Goal: Information Seeking & Learning: Learn about a topic

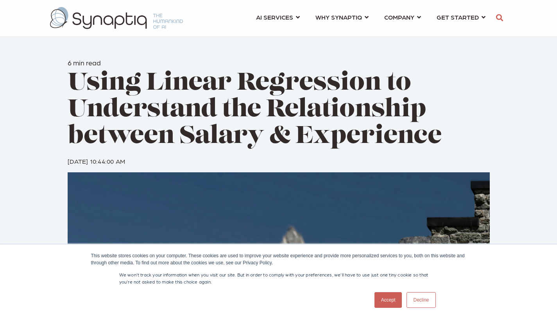
click at [388, 299] on link "Accept" at bounding box center [389, 300] width 28 height 16
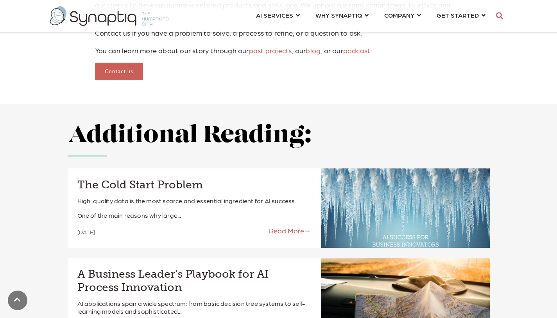
scroll to position [2269, 0]
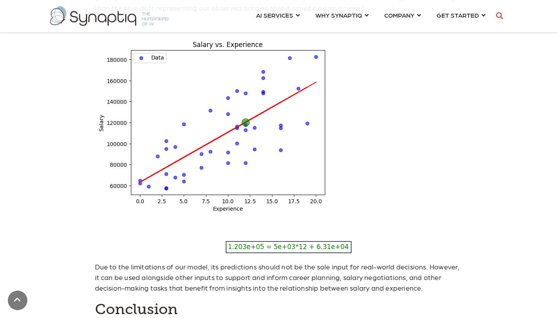
scroll to position [1878, 0]
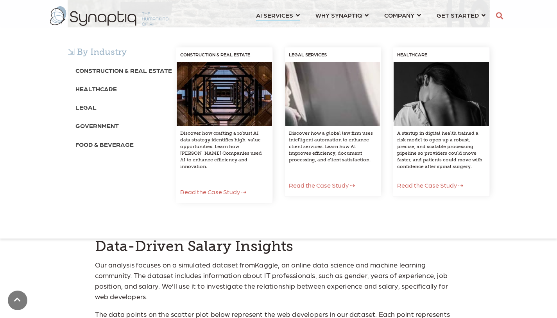
scroll to position [743, 0]
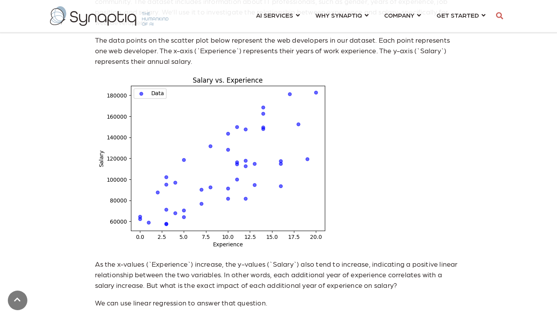
click at [163, 73] on img at bounding box center [212, 162] width 234 height 178
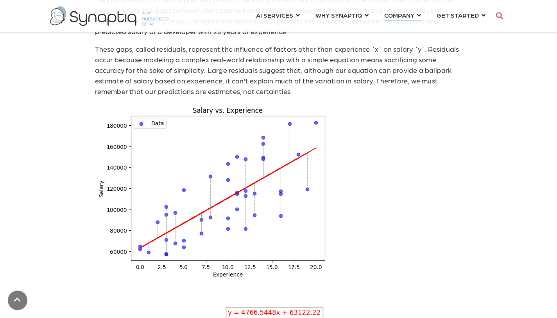
scroll to position [1487, 0]
